Goal: Task Accomplishment & Management: Use online tool/utility

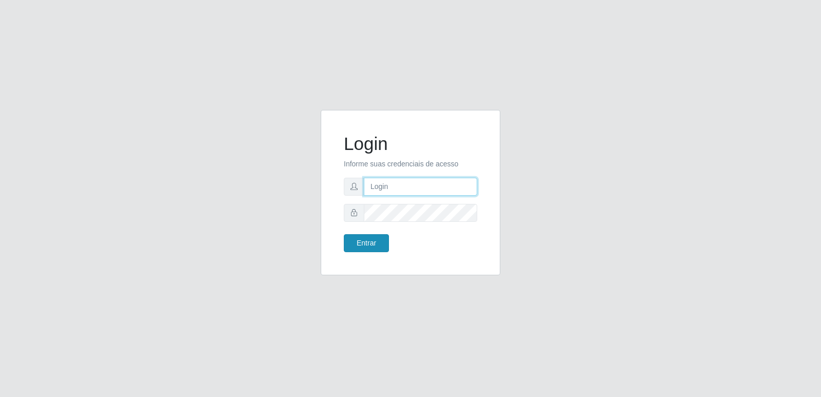
type input "[PERSON_NAME][EMAIL_ADDRESS][DOMAIN_NAME]"
click at [364, 246] on button "Entrar" at bounding box center [366, 243] width 45 height 18
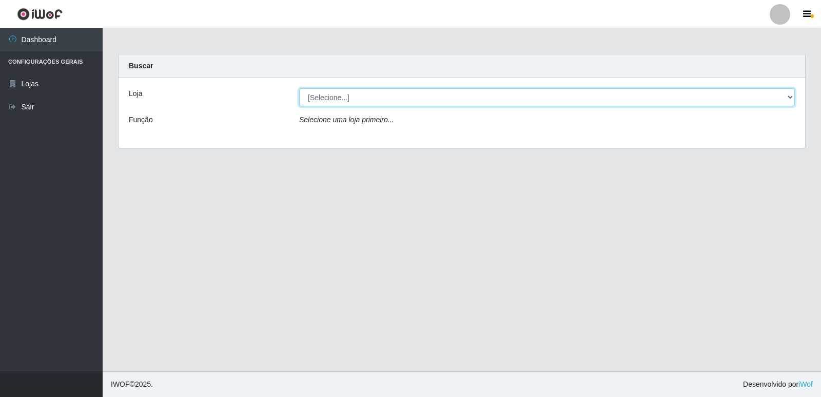
click at [330, 94] on select "[Selecione...] Hiper Queiroz - [GEOGRAPHIC_DATA] [GEOGRAPHIC_DATA] [GEOGRAPHIC_…" at bounding box center [547, 97] width 496 height 18
select select "516"
click at [299, 88] on select "[Selecione...] Hiper Queiroz - [GEOGRAPHIC_DATA] [GEOGRAPHIC_DATA] [GEOGRAPHIC_…" at bounding box center [547, 97] width 496 height 18
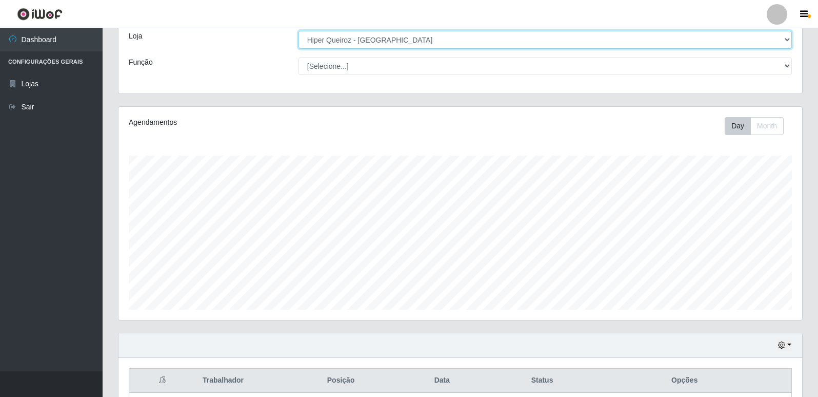
scroll to position [148, 0]
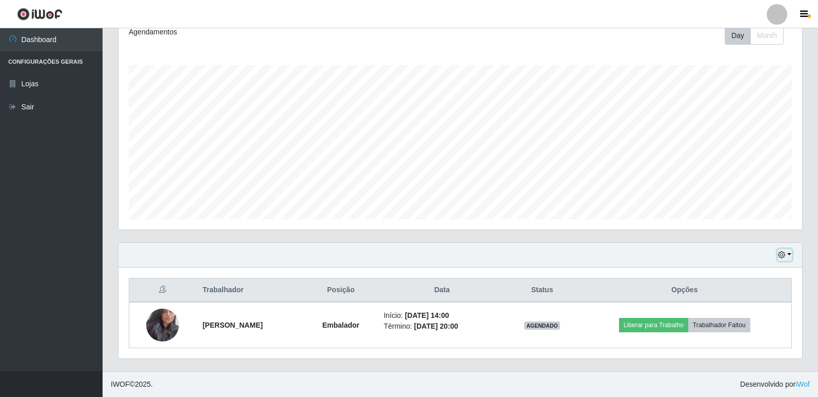
click at [787, 258] on button "button" at bounding box center [785, 255] width 14 height 12
click at [724, 211] on button "1 Semana" at bounding box center [751, 217] width 81 height 22
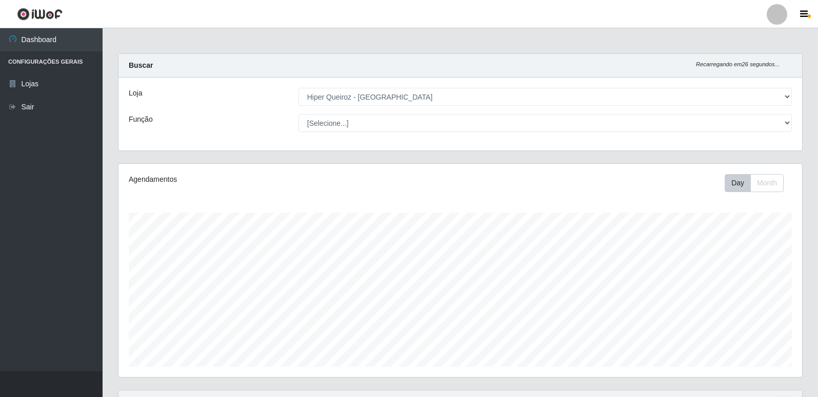
scroll to position [0, 0]
